Goal: Information Seeking & Learning: Learn about a topic

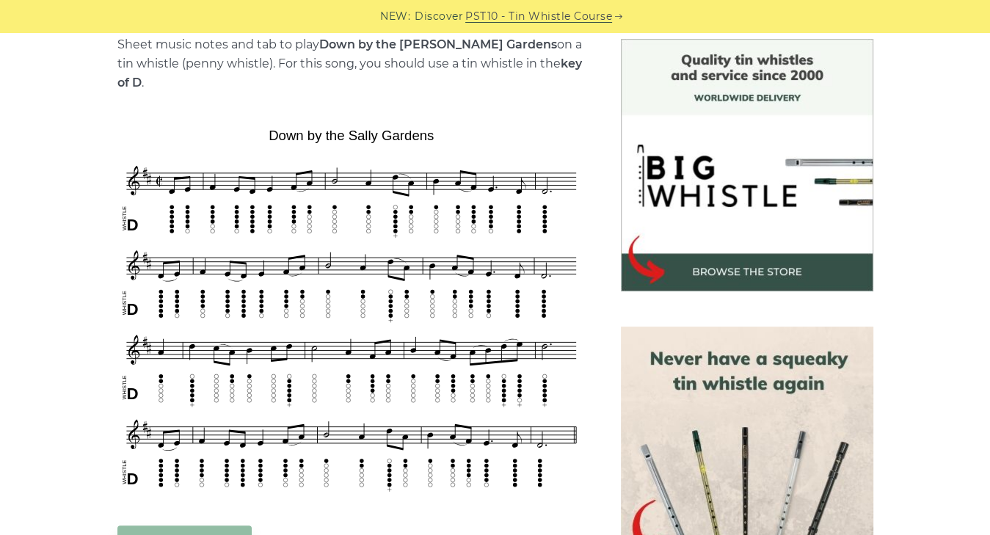
scroll to position [411, 0]
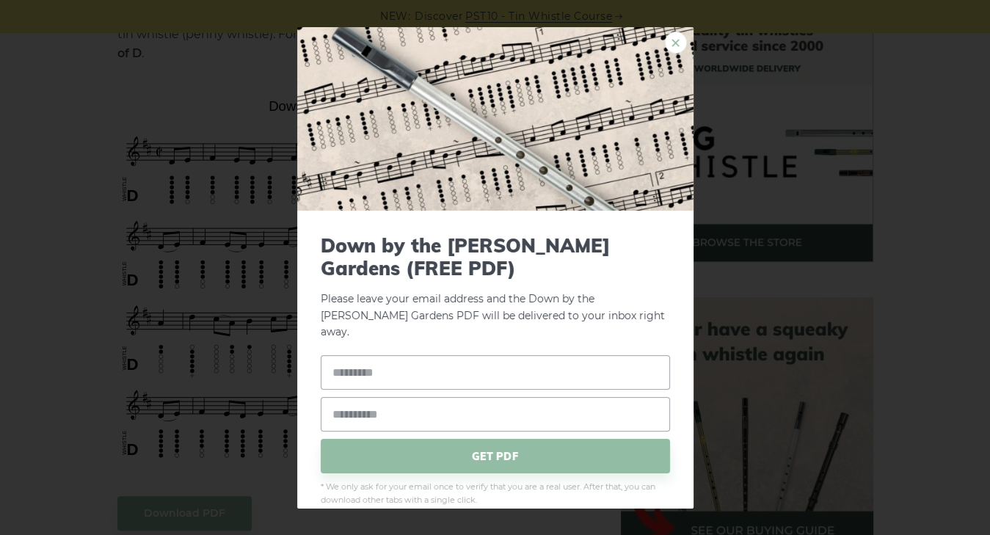
click at [667, 41] on link "×" at bounding box center [676, 42] width 22 height 22
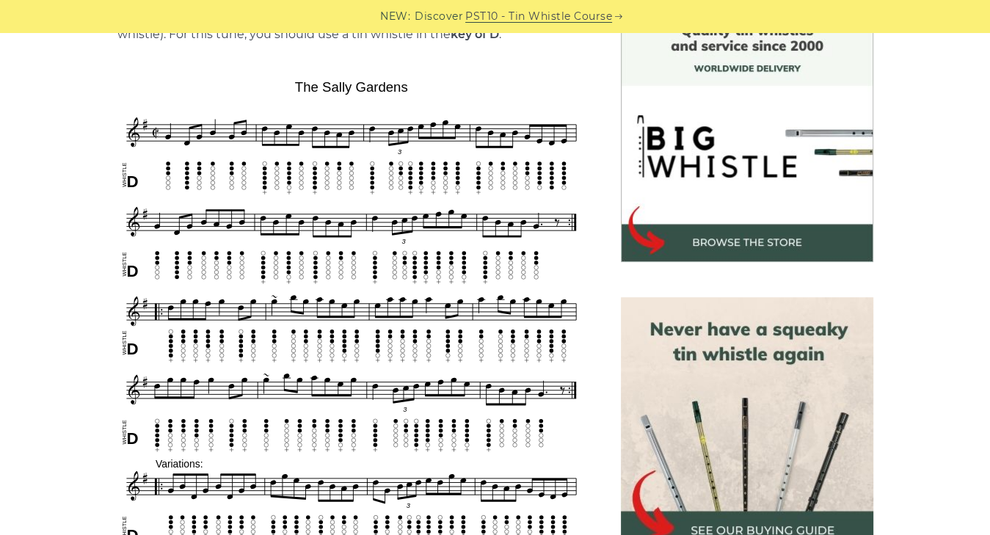
scroll to position [352, 0]
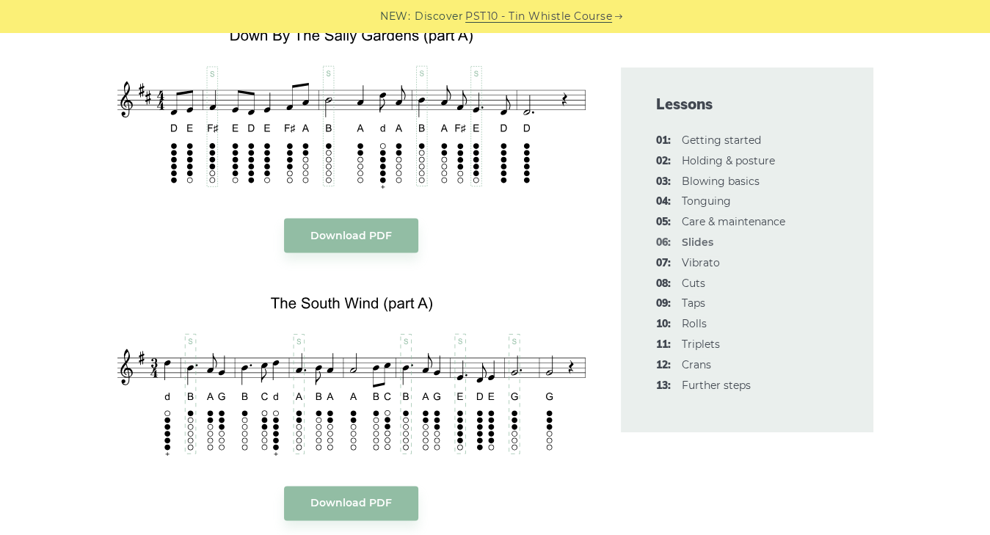
scroll to position [1821, 0]
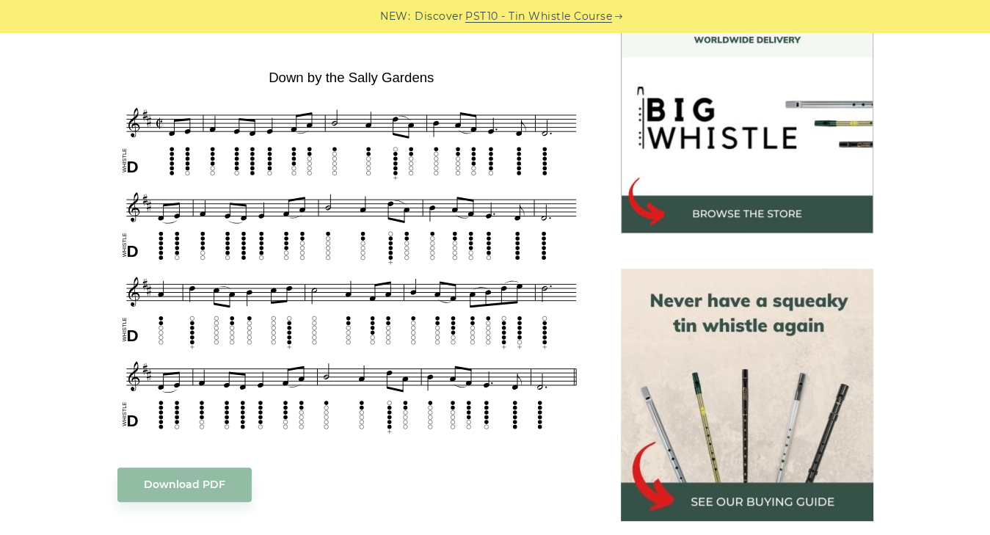
scroll to position [411, 0]
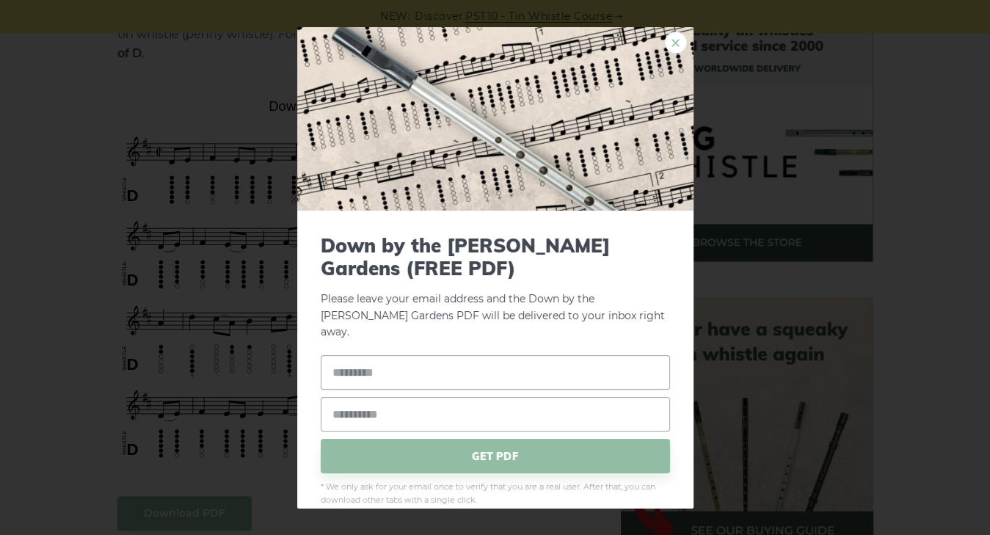
click at [668, 41] on link "×" at bounding box center [676, 42] width 22 height 22
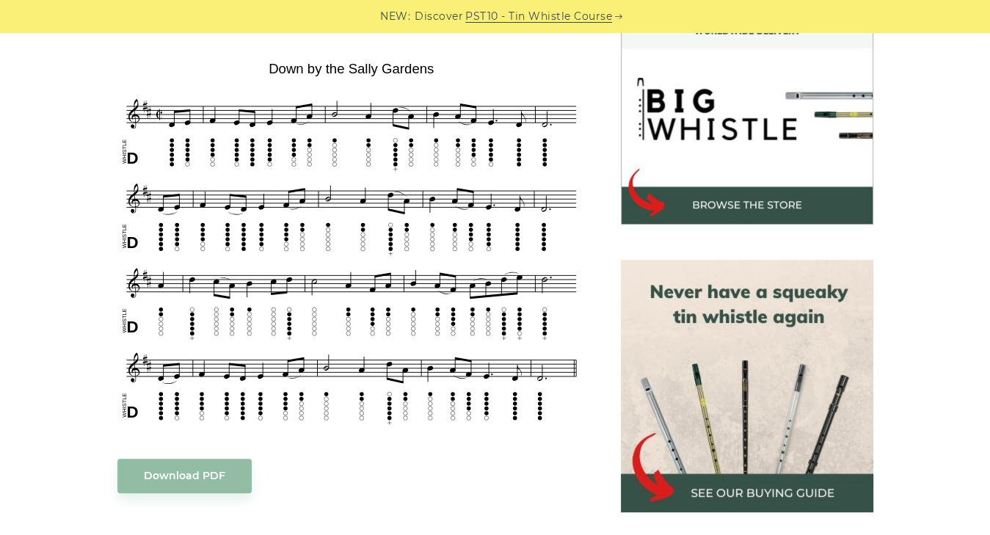
scroll to position [470, 0]
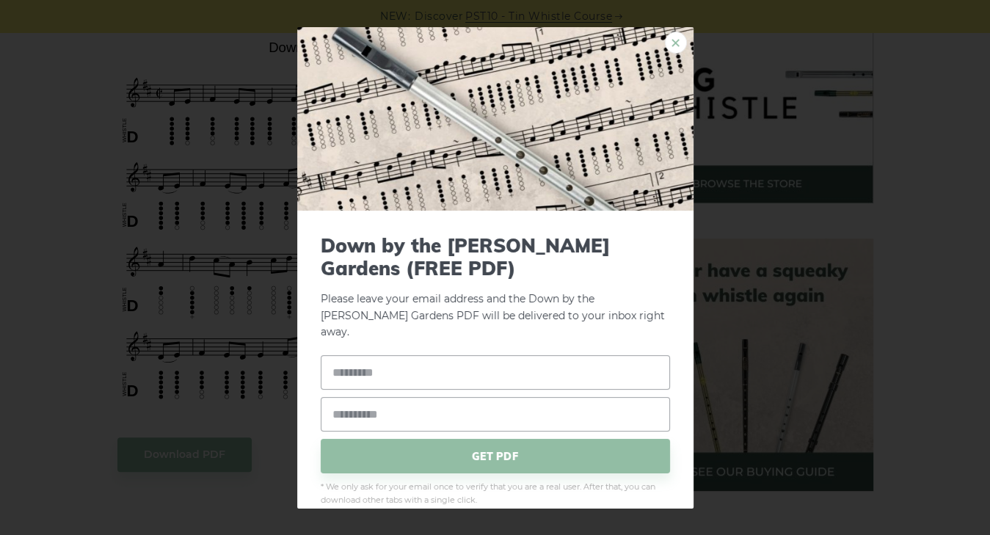
click at [666, 44] on link "×" at bounding box center [676, 42] width 22 height 22
